Goal: Navigation & Orientation: Understand site structure

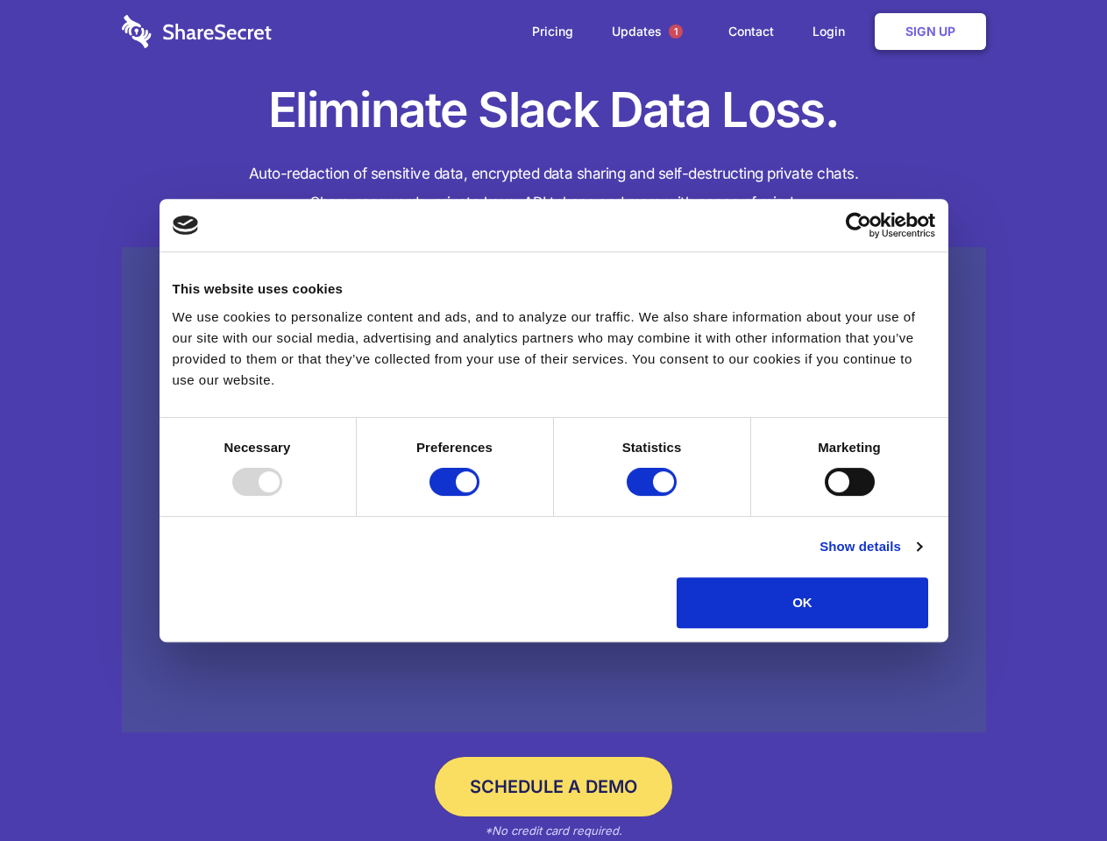
click at [282, 496] on div at bounding box center [257, 482] width 50 height 28
click at [479, 496] on input "Preferences" at bounding box center [454, 482] width 50 height 28
checkbox input "false"
click at [654, 496] on input "Statistics" at bounding box center [652, 482] width 50 height 28
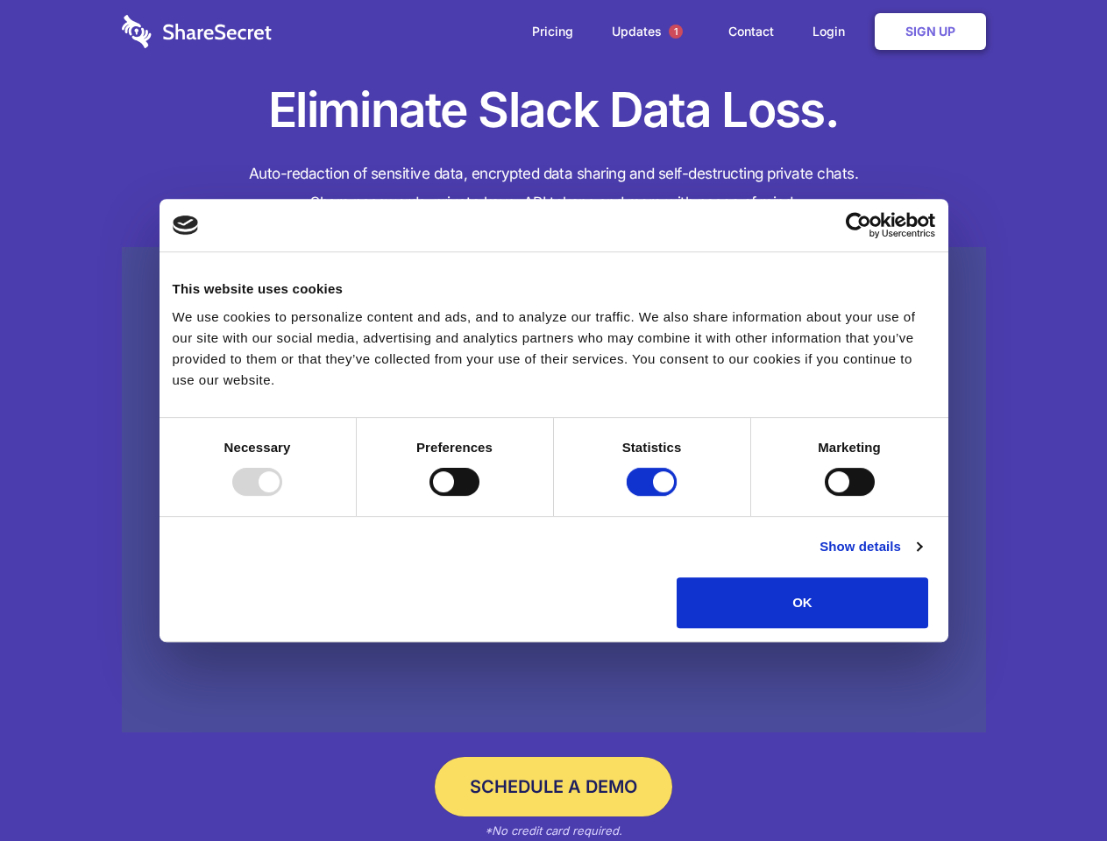
checkbox input "false"
click at [825, 496] on input "Marketing" at bounding box center [850, 482] width 50 height 28
checkbox input "true"
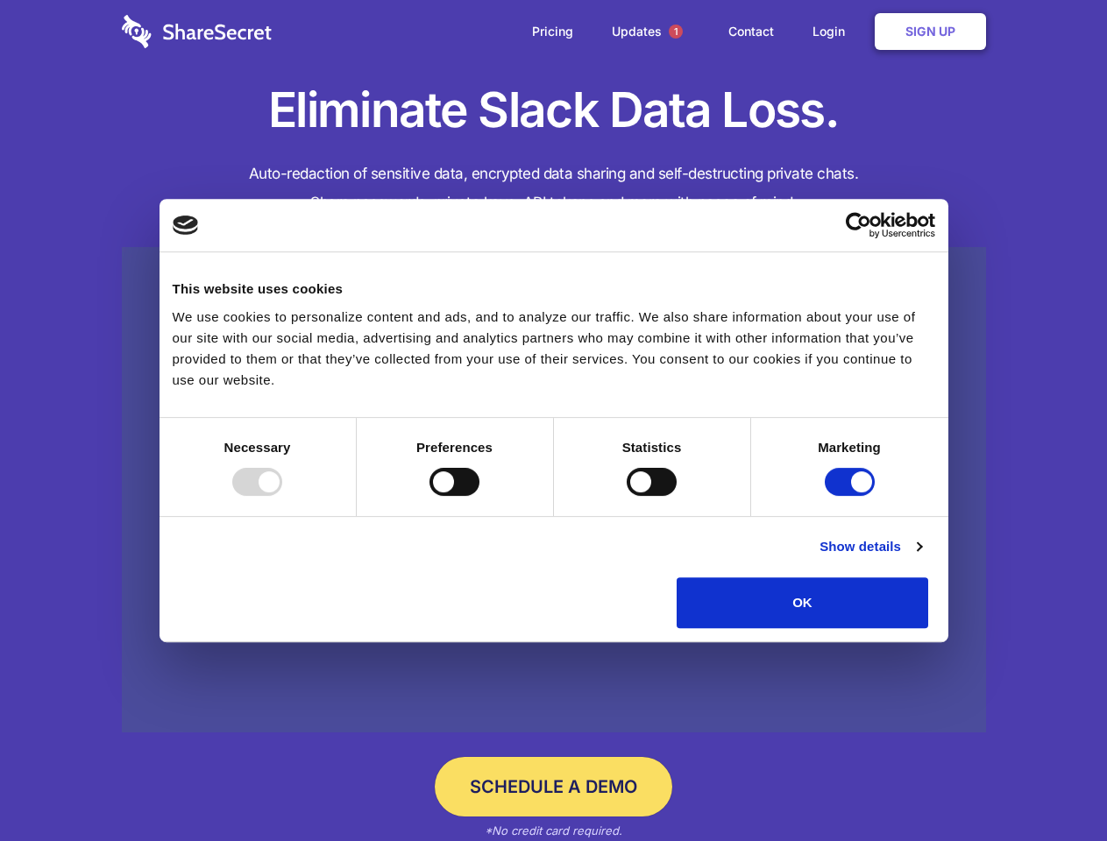
click at [921, 557] on link "Show details" at bounding box center [870, 546] width 102 height 21
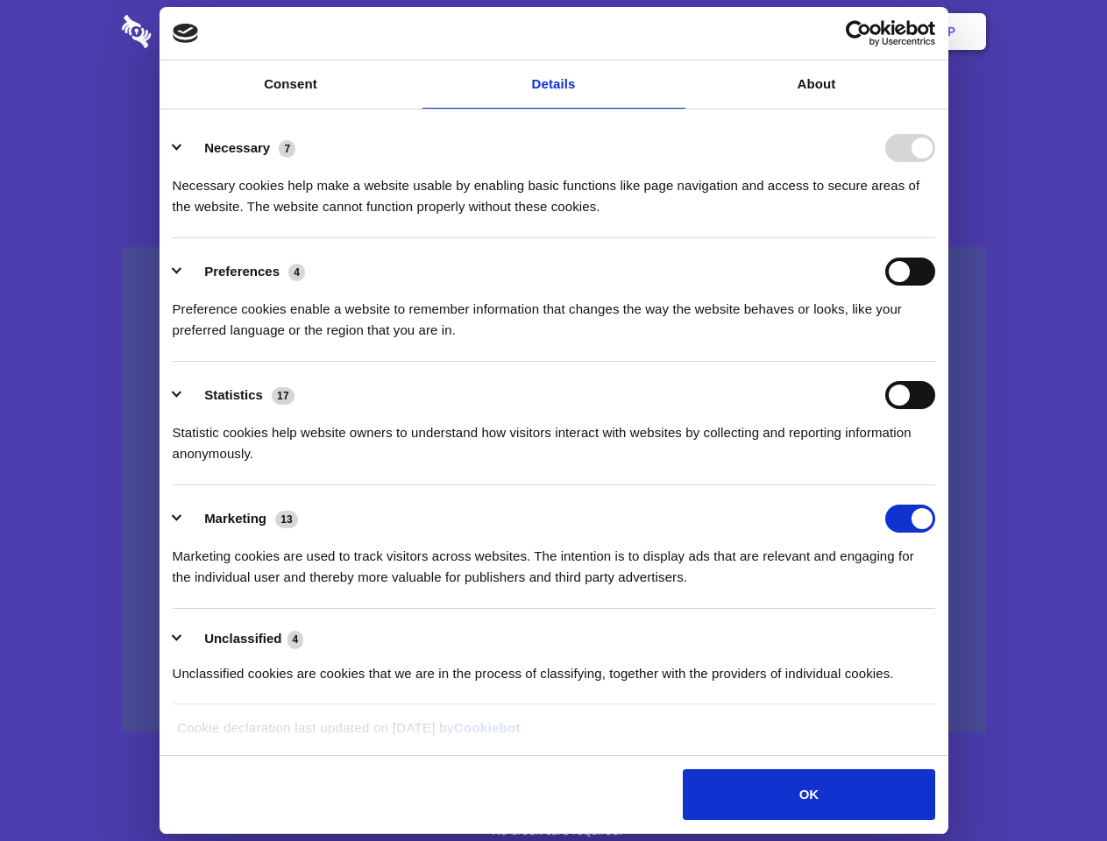
click at [935, 238] on li "Necessary 7 Necessary cookies help make a website usable by enabling basic func…" at bounding box center [554, 177] width 763 height 124
